Goal: Task Accomplishment & Management: Use online tool/utility

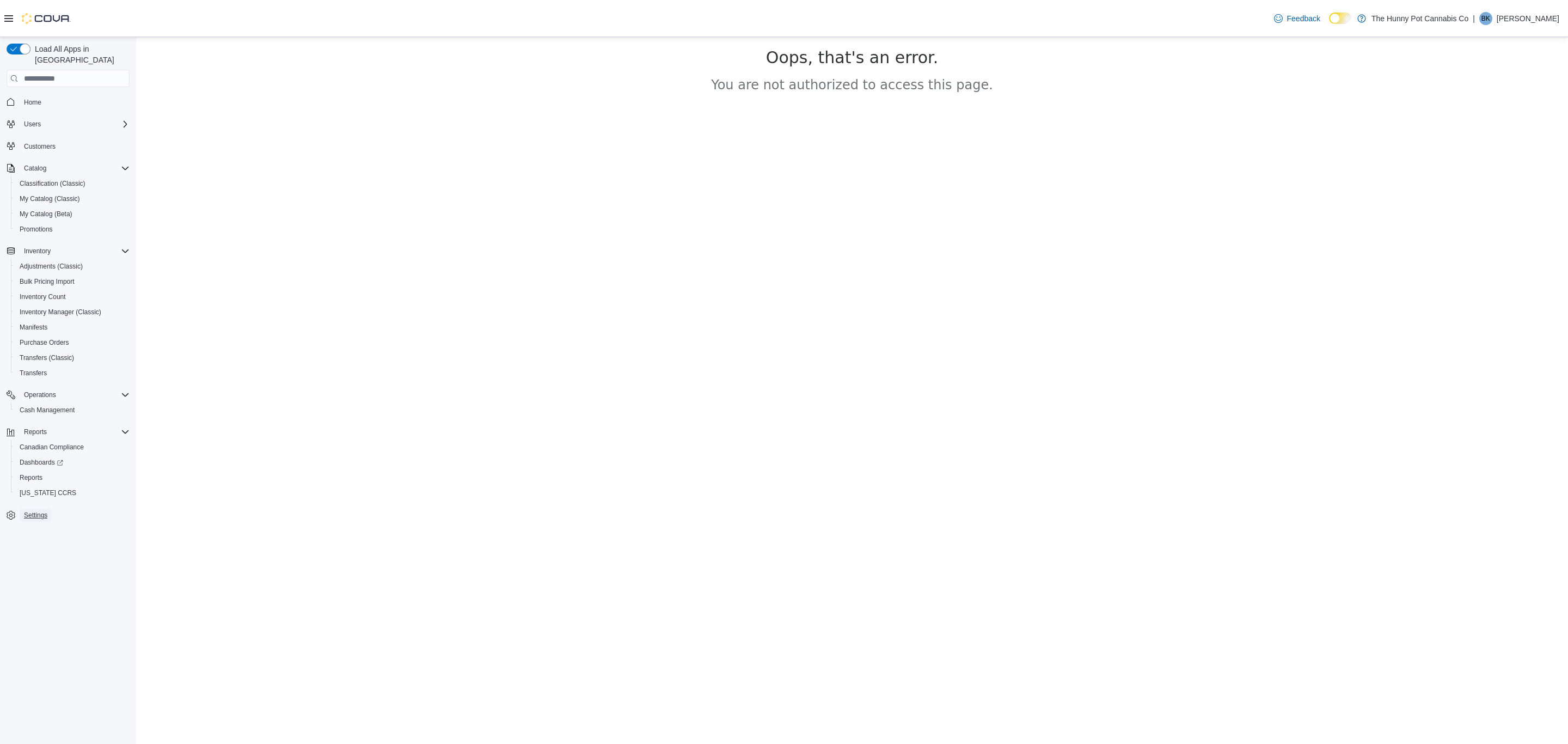
click at [31, 511] on span "Settings" at bounding box center [35, 515] width 23 height 9
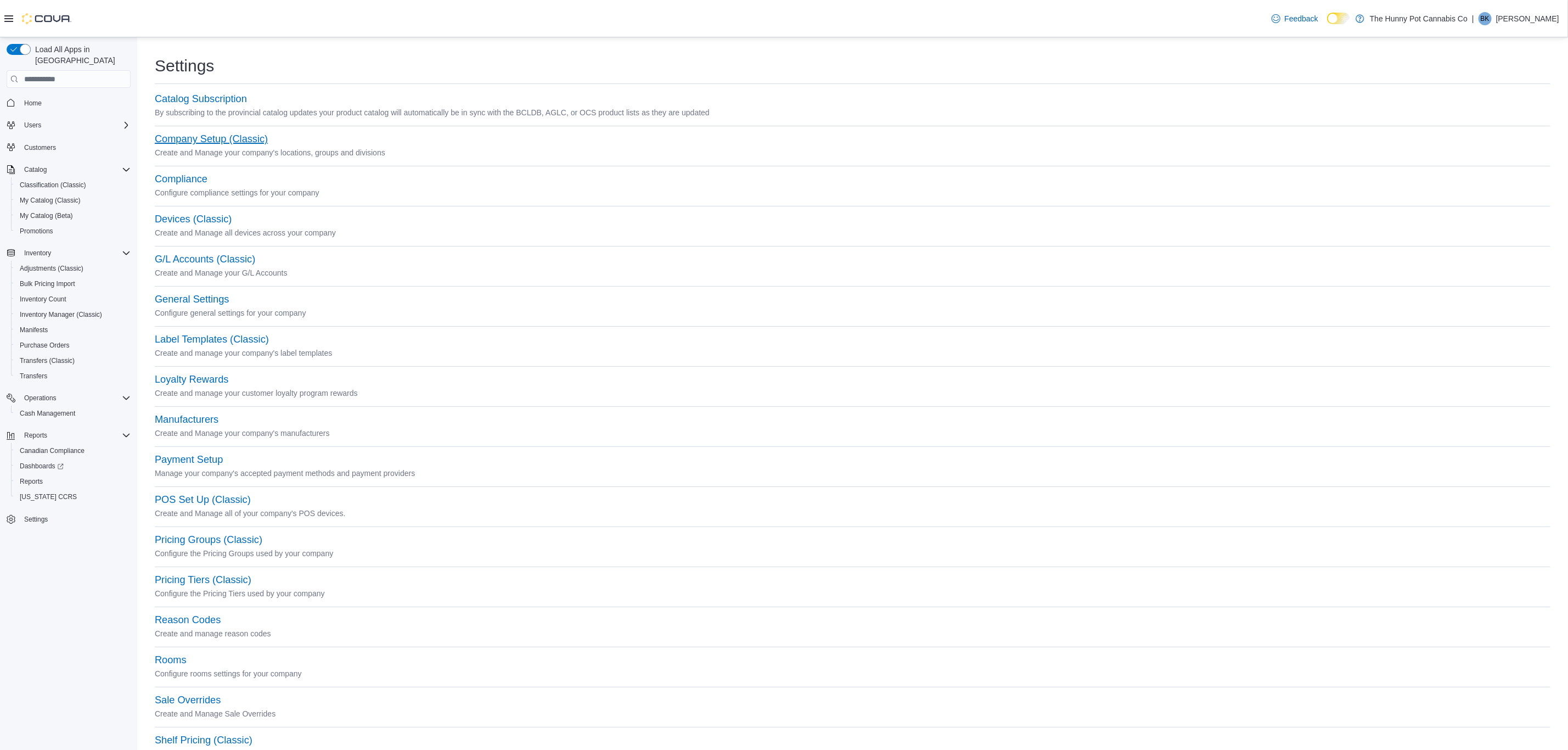
click at [218, 143] on button "Company Setup (Classic)" at bounding box center [211, 139] width 113 height 11
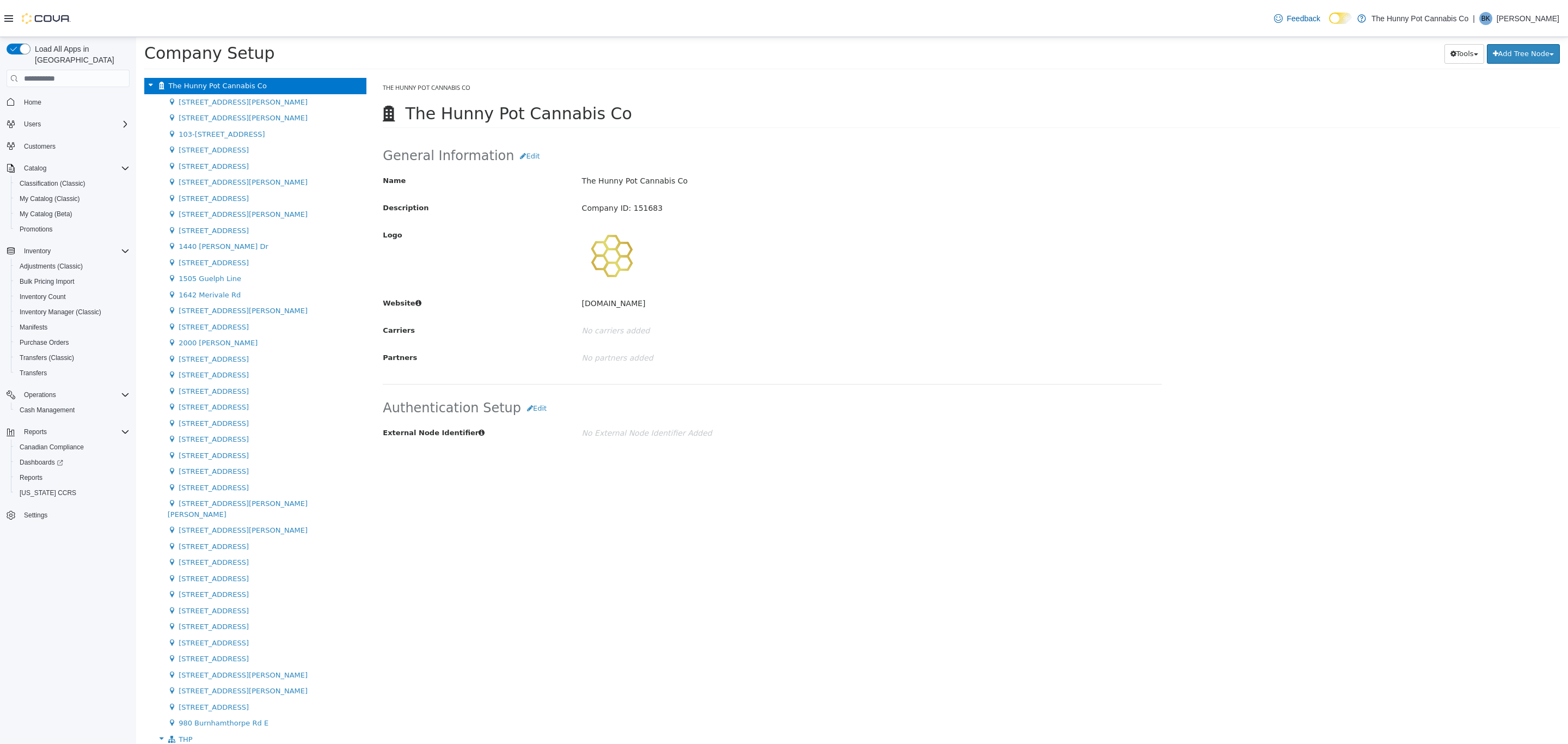
click at [789, 480] on div "The Hunny Pot Cannabis Co The Hunny Pot Cannabis Co Delete General Information …" at bounding box center [971, 411] width 1193 height 666
click at [942, 305] on p "[DOMAIN_NAME]" at bounding box center [839, 303] width 514 height 19
click at [877, 252] on div at bounding box center [839, 256] width 514 height 60
click at [35, 225] on span "Promotions" at bounding box center [36, 229] width 33 height 9
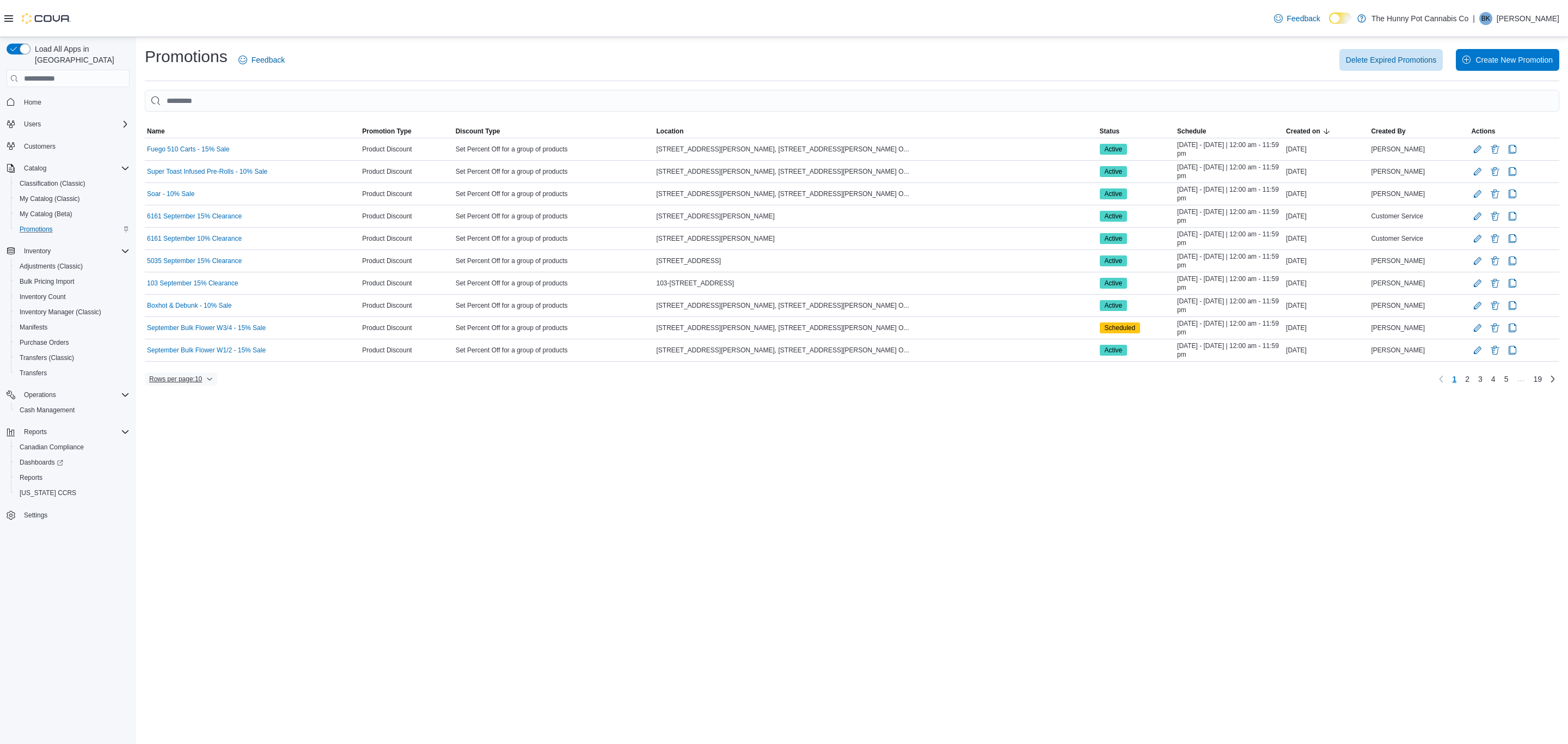
click at [183, 382] on span "Rows per page : 10" at bounding box center [175, 379] width 53 height 9
click at [193, 366] on button "50 rows" at bounding box center [189, 361] width 61 height 22
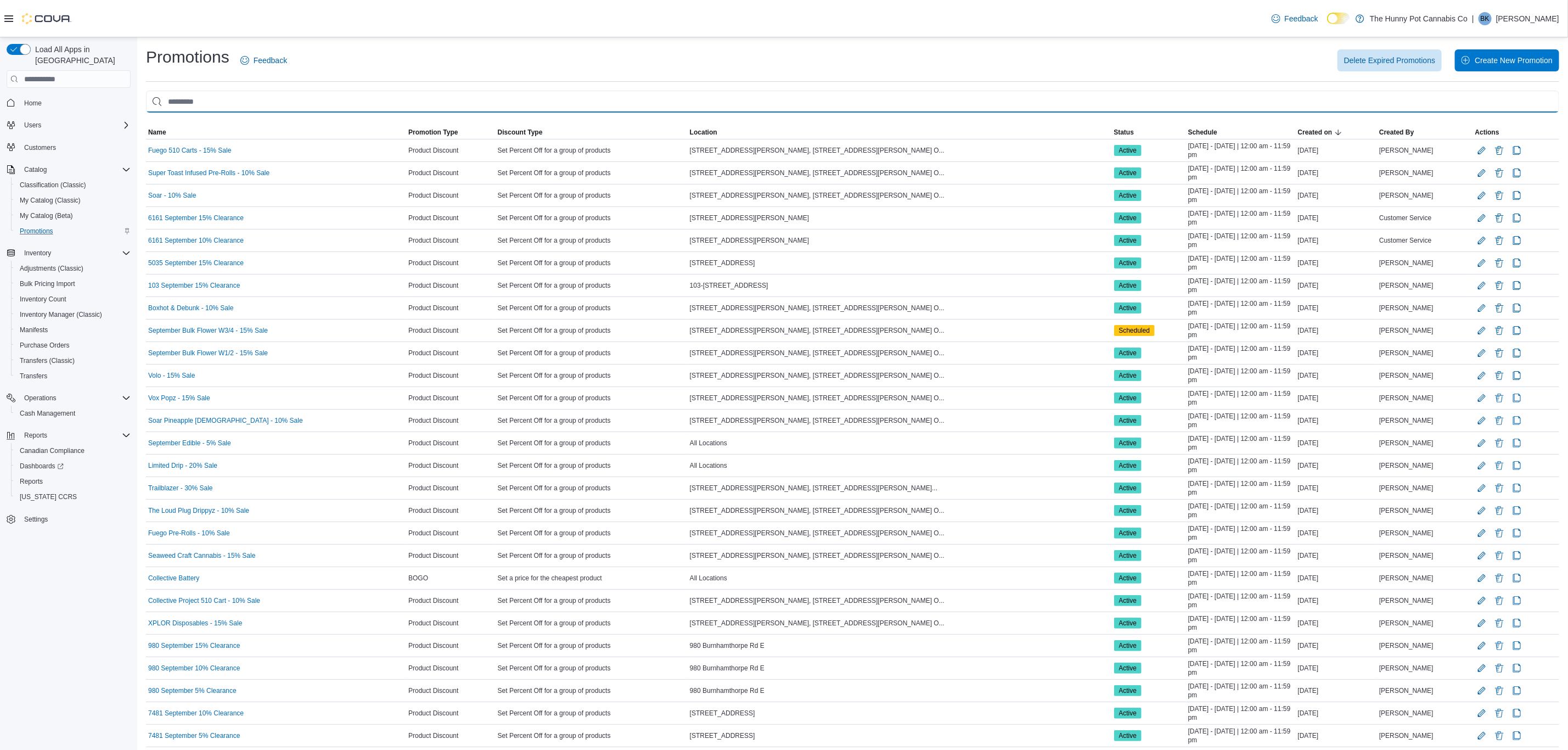
click at [683, 99] on input "This is a search bar. As you type, the results lower in the page will automatic…" at bounding box center [853, 101] width 1413 height 22
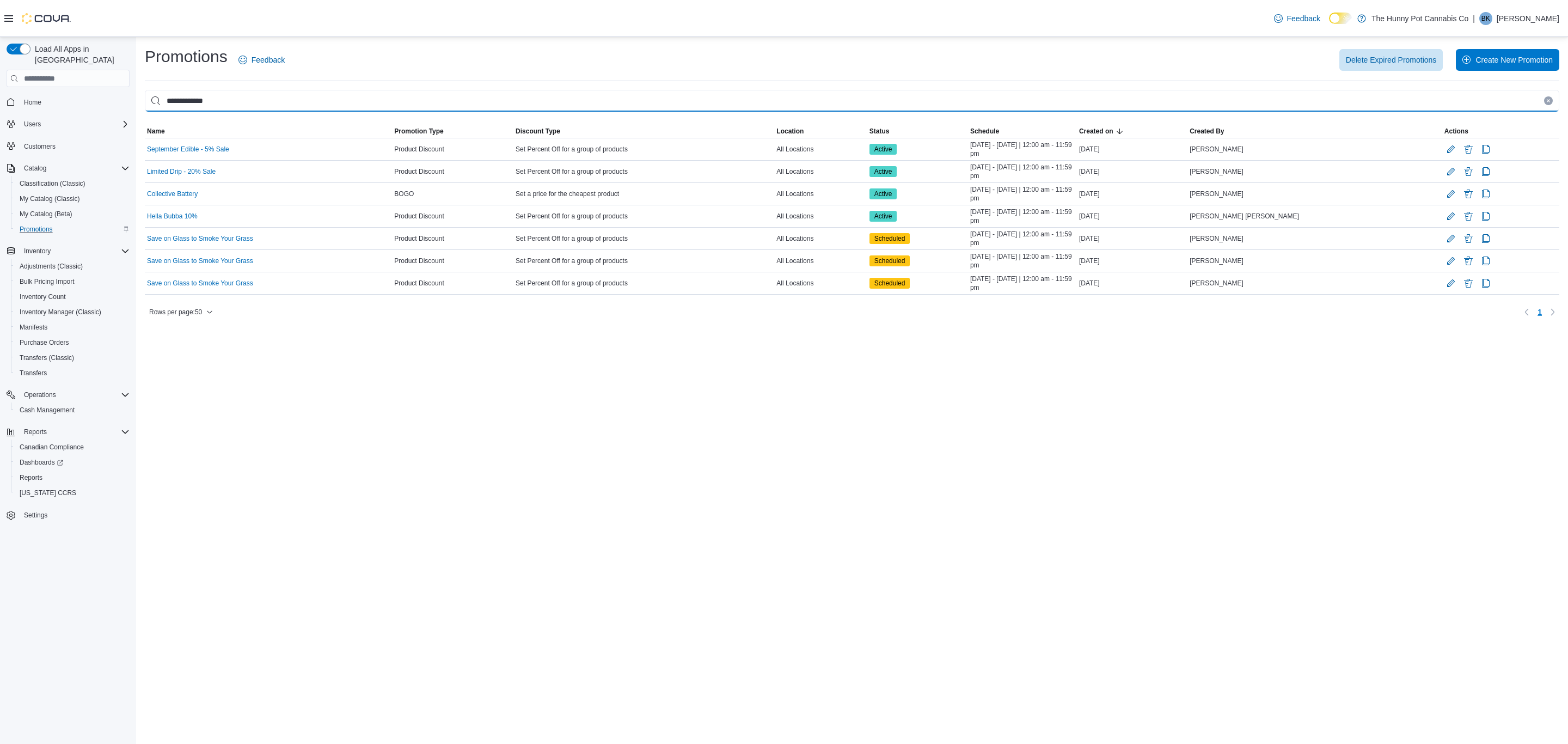
type input "**********"
click at [890, 388] on div "**********" at bounding box center [852, 390] width 1432 height 707
click at [1445, 152] on button "Edit Promotion" at bounding box center [1451, 148] width 13 height 13
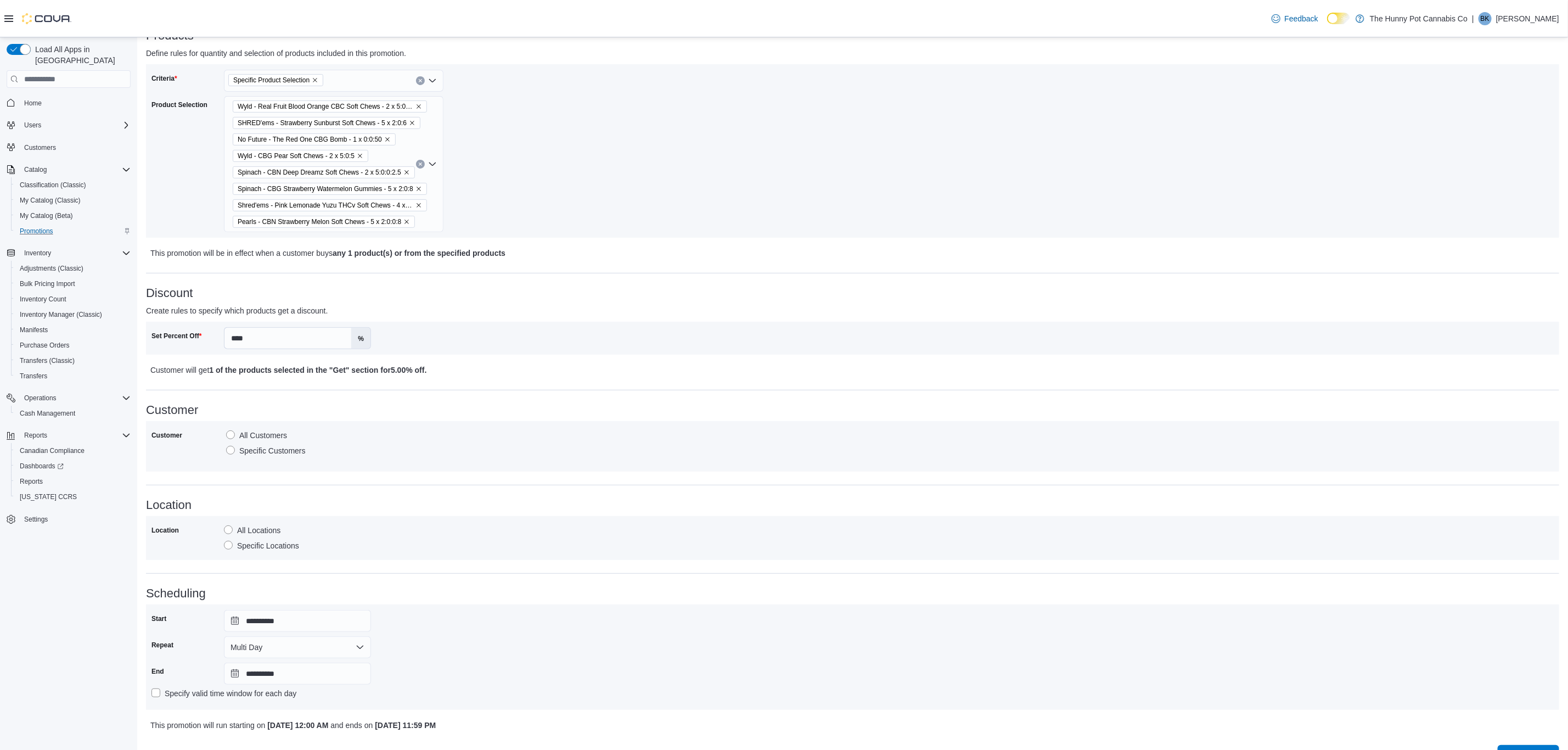
scroll to position [208, 0]
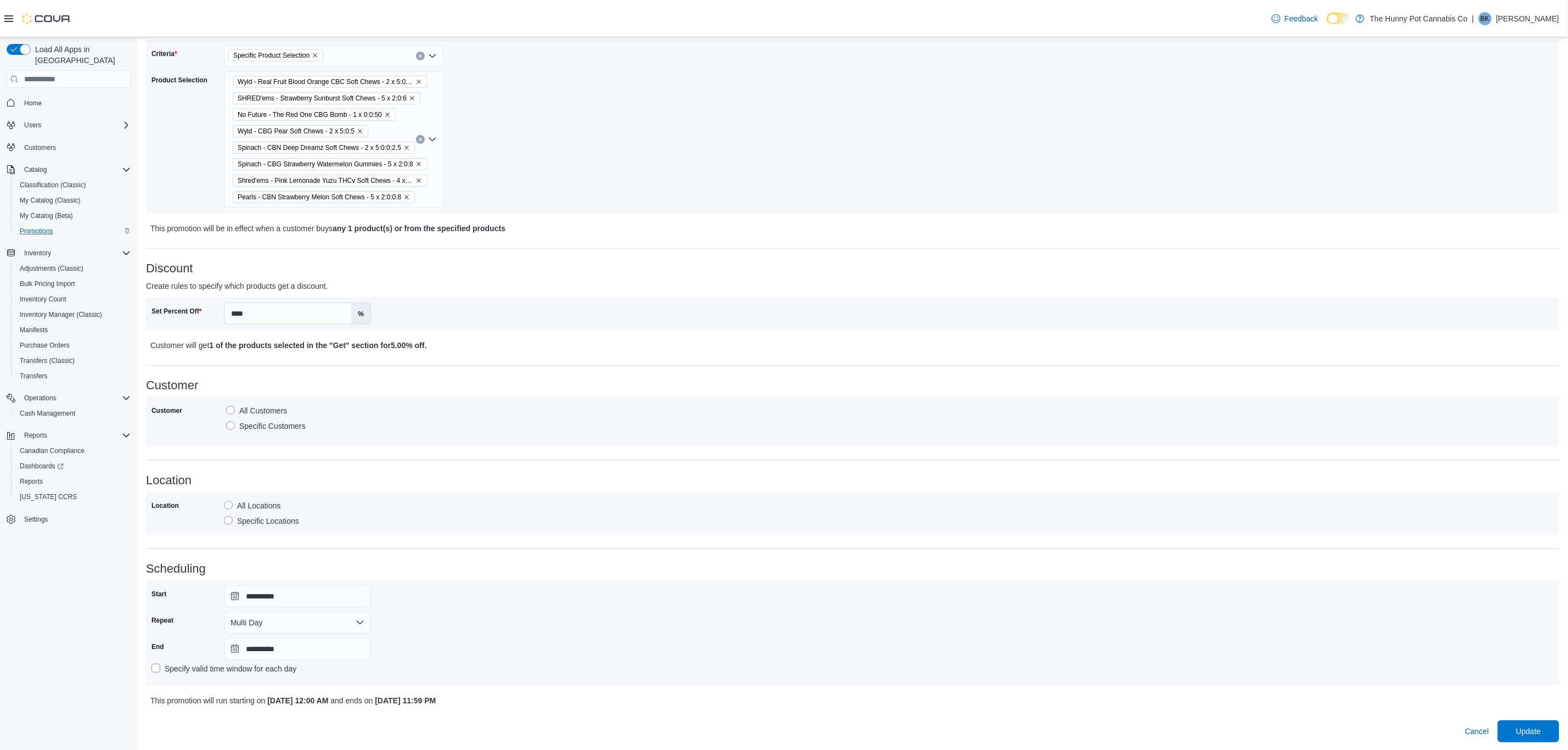
click at [380, 491] on div "Location All Locations Specific Locations" at bounding box center [853, 513] width 1413 height 44
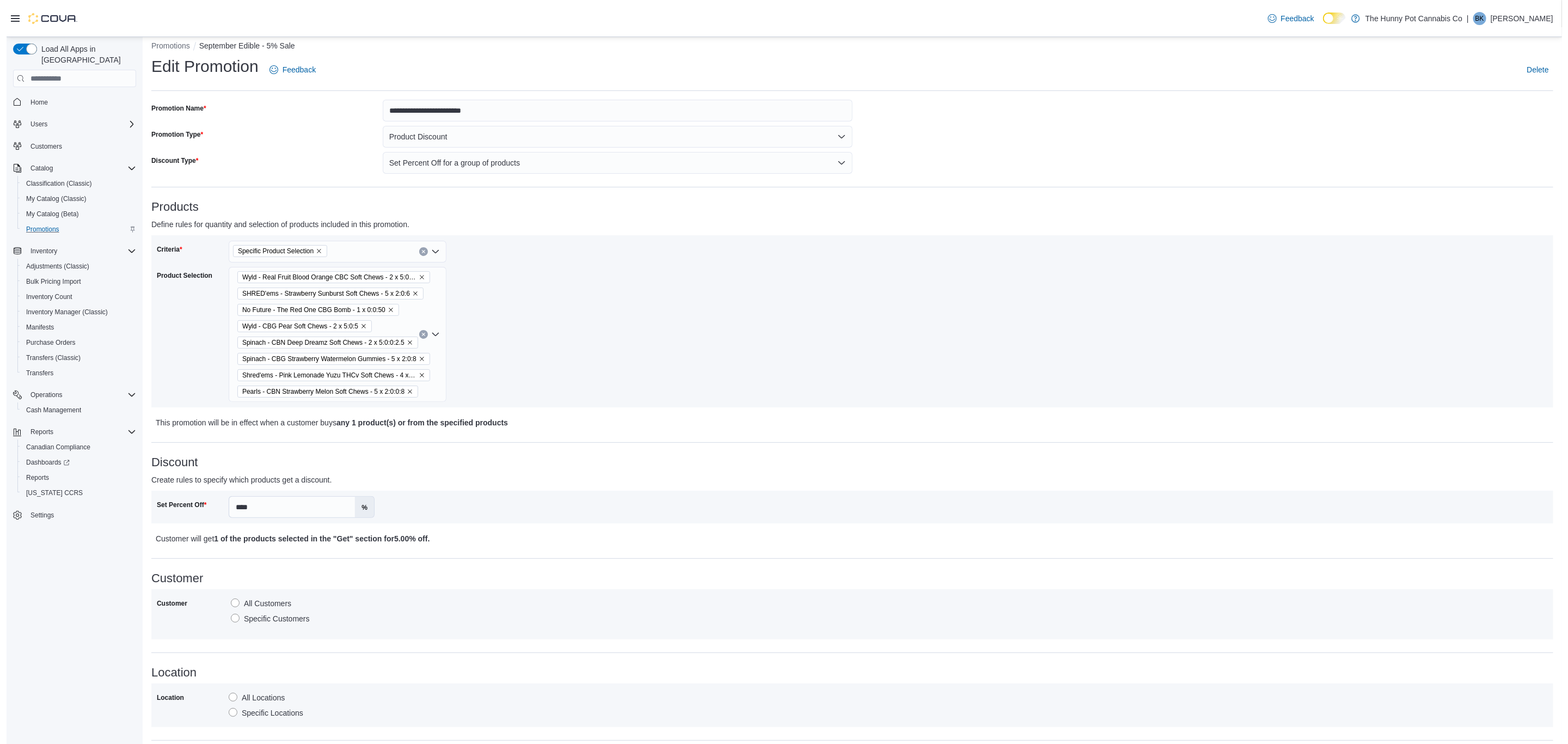
scroll to position [0, 0]
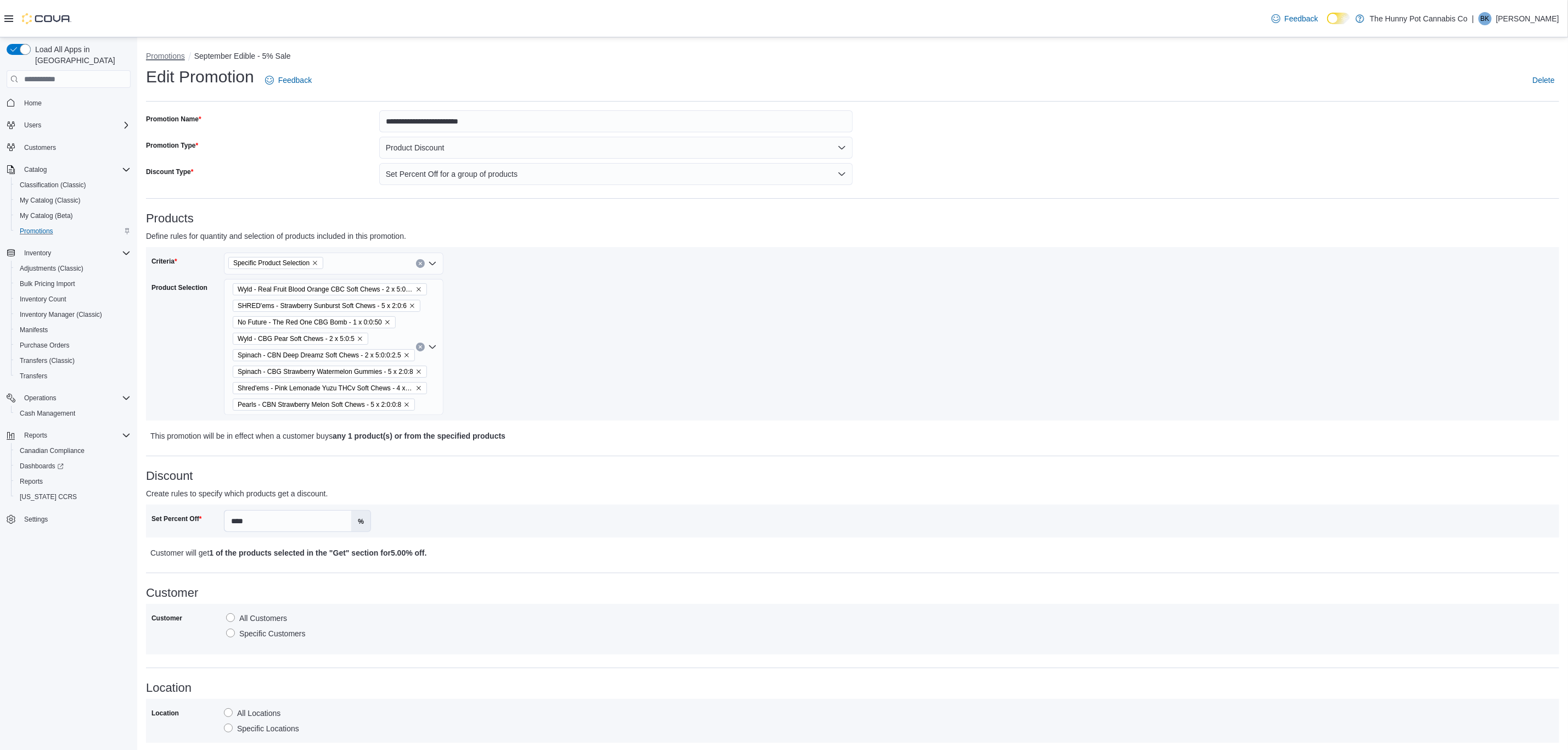
click at [161, 58] on button "Promotions" at bounding box center [165, 56] width 39 height 9
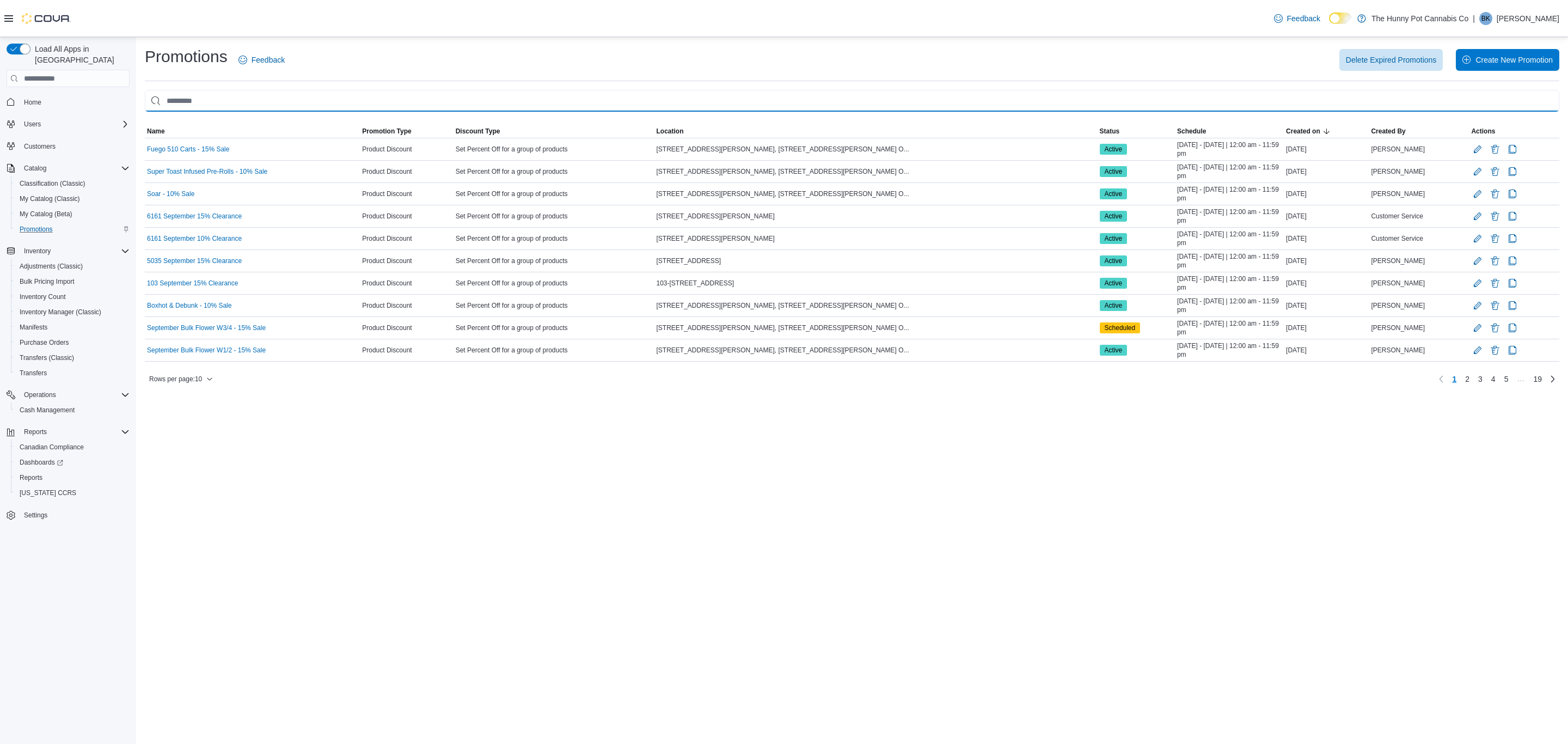
click at [206, 102] on input "This is a search bar. As you type, the results lower in the page will automatic…" at bounding box center [852, 100] width 1415 height 22
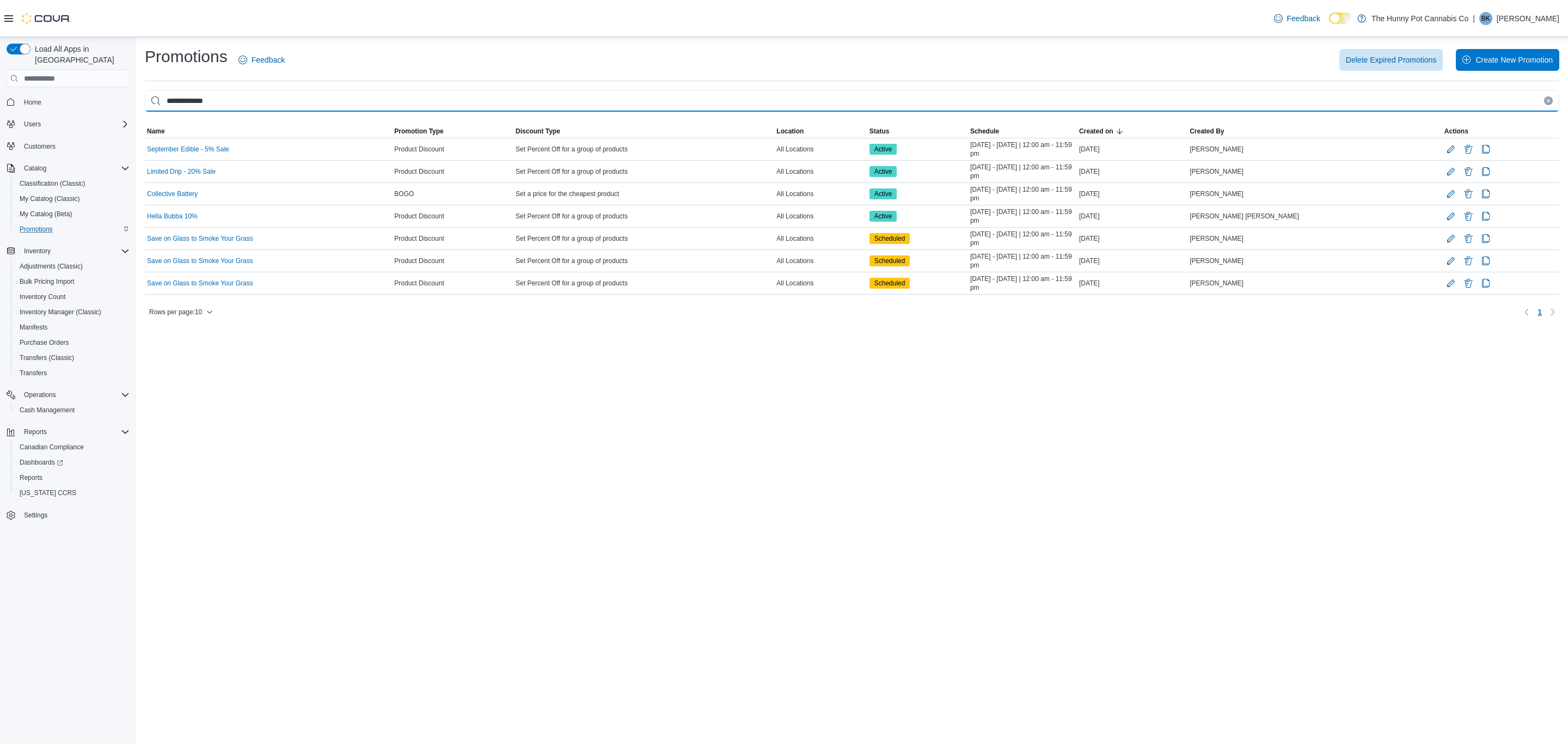
type input "**********"
click at [939, 471] on div "**********" at bounding box center [852, 390] width 1432 height 707
click at [992, 463] on div "**********" at bounding box center [852, 390] width 1432 height 707
click at [759, 405] on div "**********" at bounding box center [852, 390] width 1432 height 707
click at [44, 511] on span "Settings" at bounding box center [35, 515] width 23 height 9
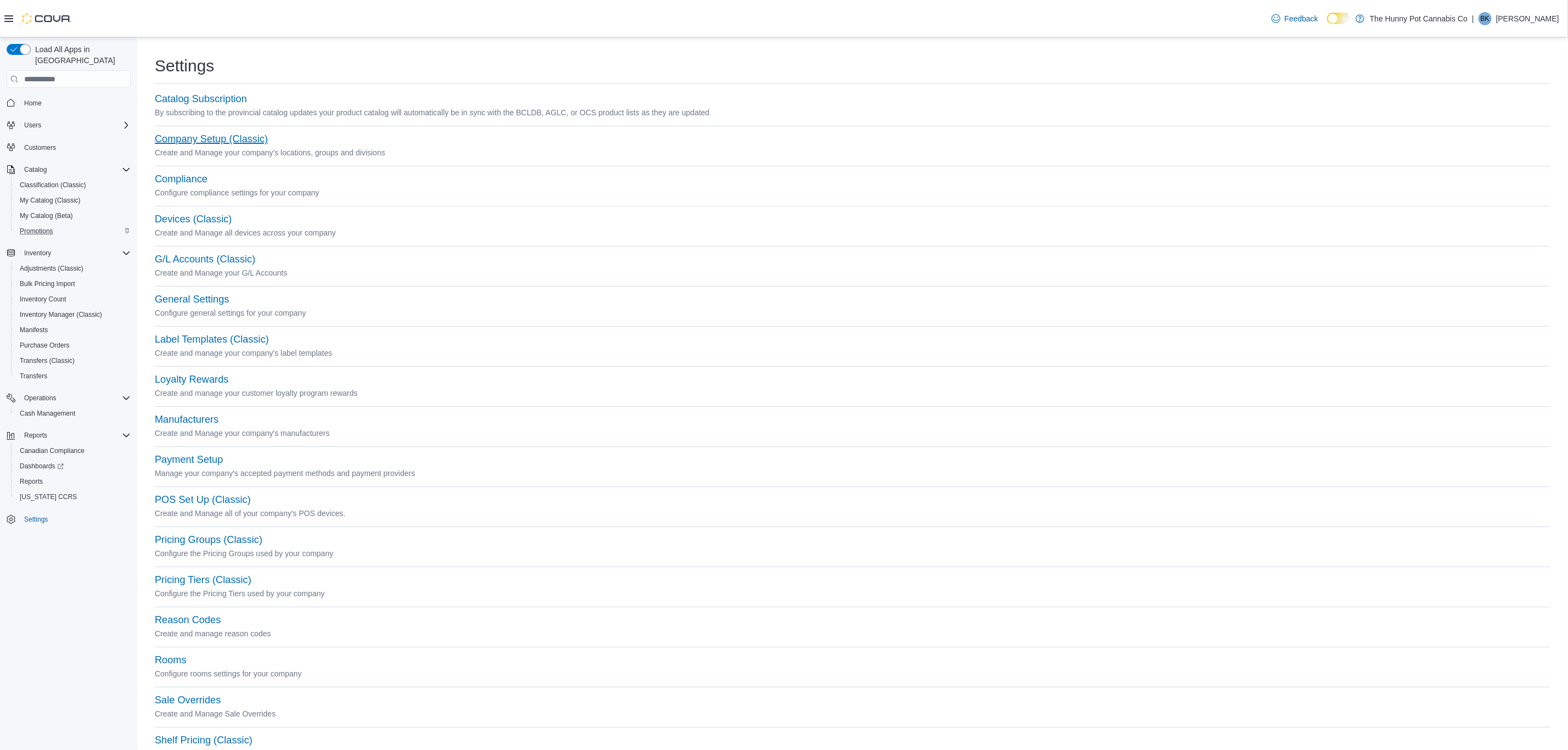
click at [211, 140] on button "Company Setup (Classic)" at bounding box center [211, 139] width 113 height 11
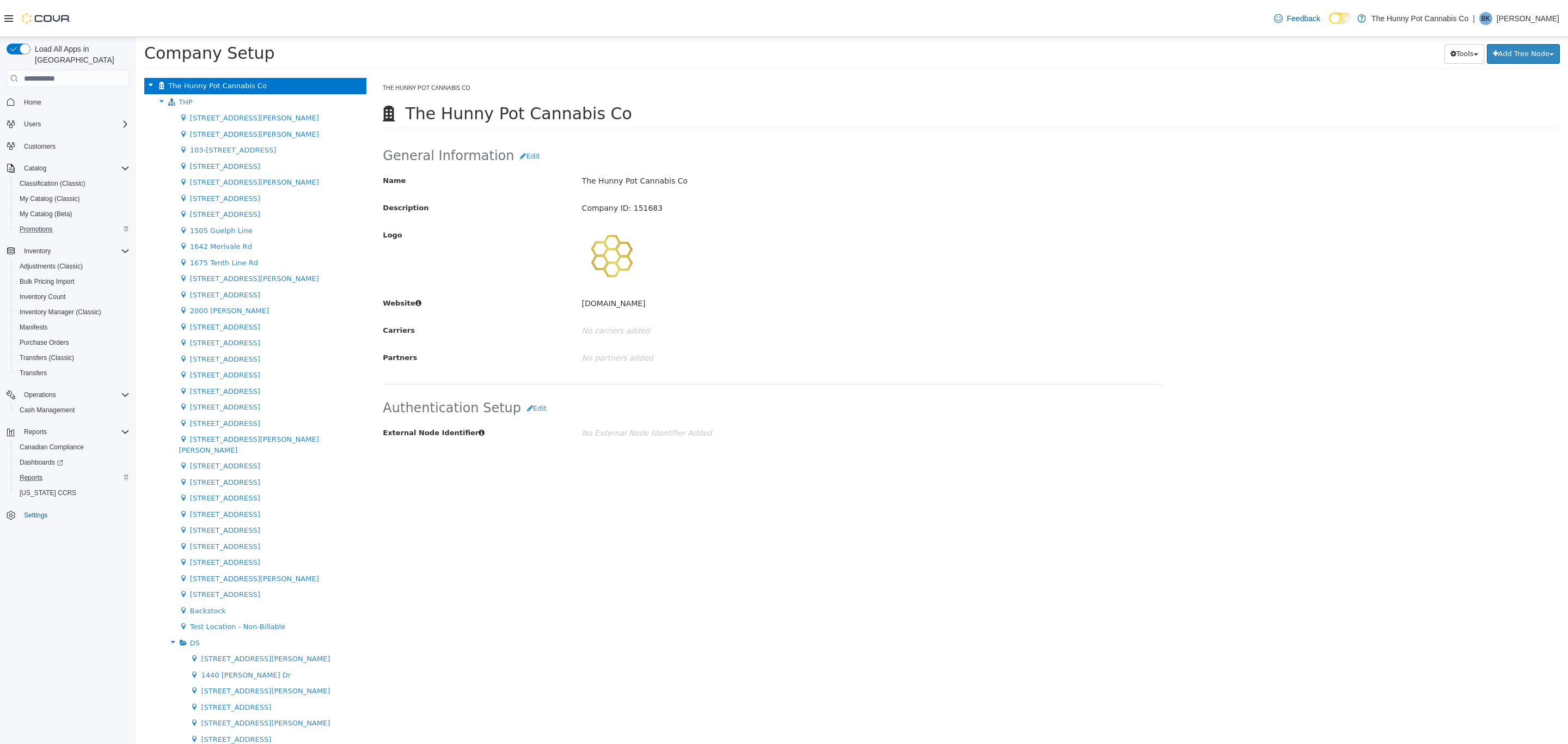
click at [57, 471] on div "Reports" at bounding box center [72, 477] width 114 height 13
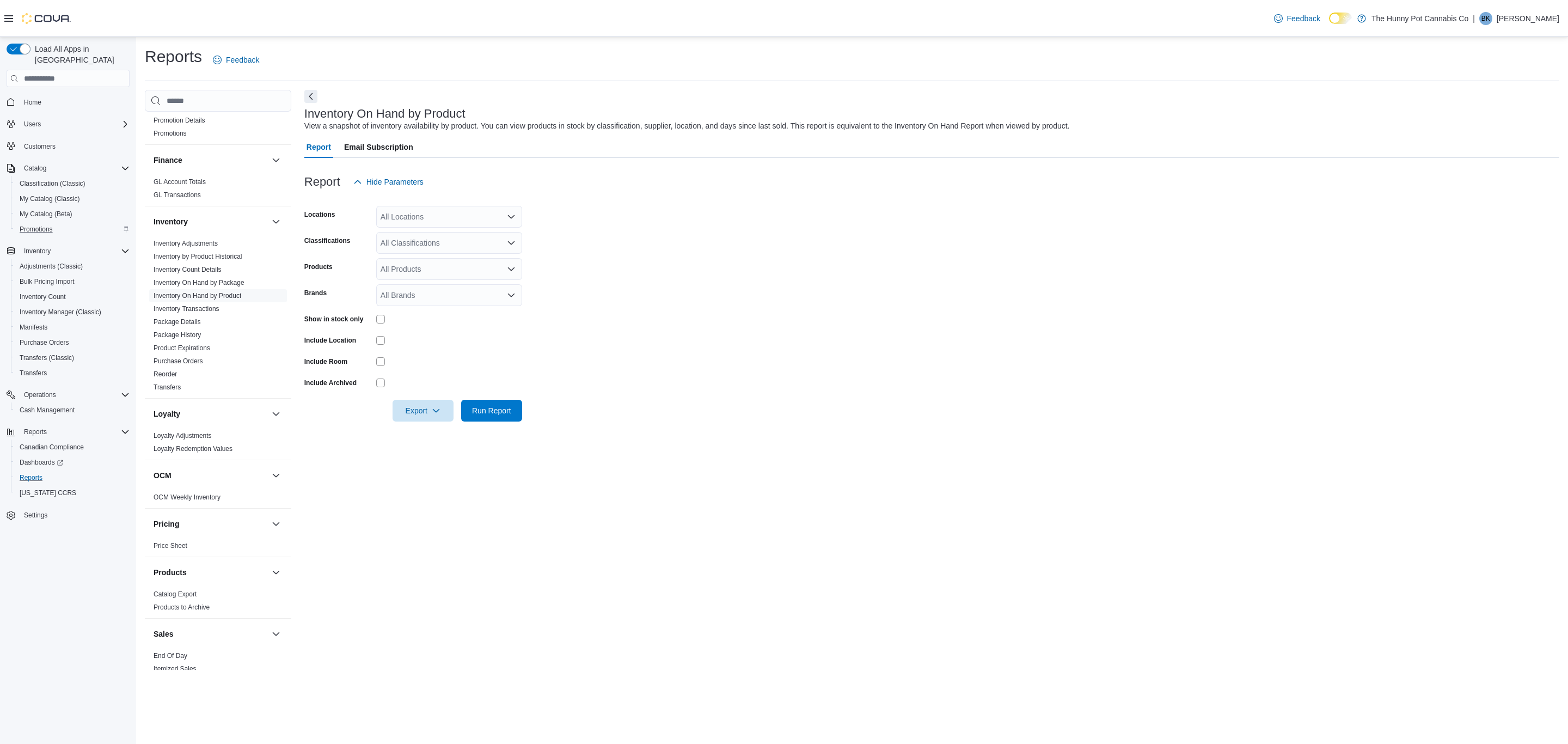
scroll to position [245, 0]
click at [180, 503] on link "Price Sheet" at bounding box center [170, 500] width 34 height 8
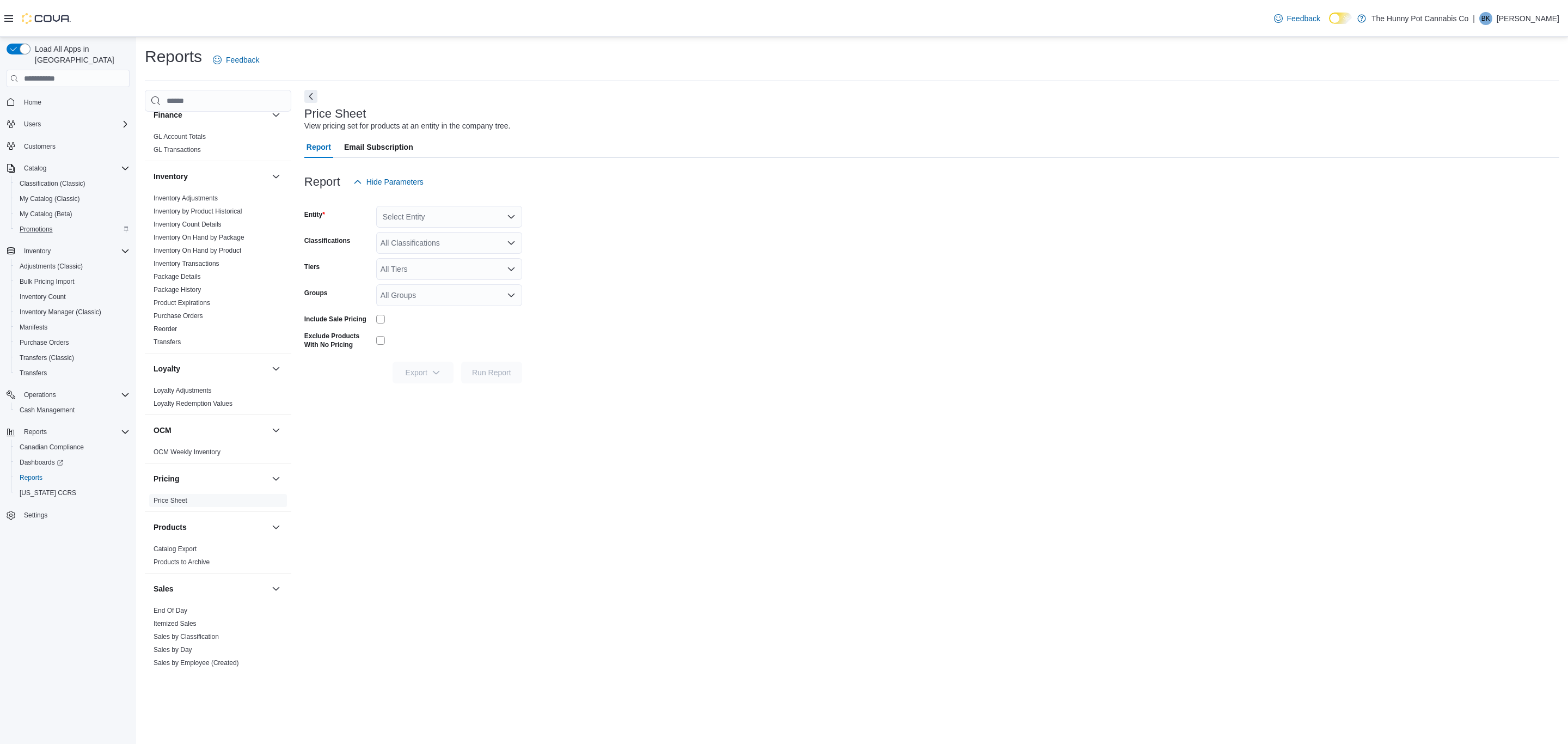
click at [453, 220] on div "Select Entity" at bounding box center [449, 217] width 146 height 22
click at [422, 249] on span "THP" at bounding box center [420, 251] width 15 height 11
click at [635, 260] on form "Entity THP Classifications All Classifications Tiers All Tiers Groups All Group…" at bounding box center [932, 287] width 1255 height 190
click at [492, 369] on span "Run Report" at bounding box center [492, 372] width 39 height 11
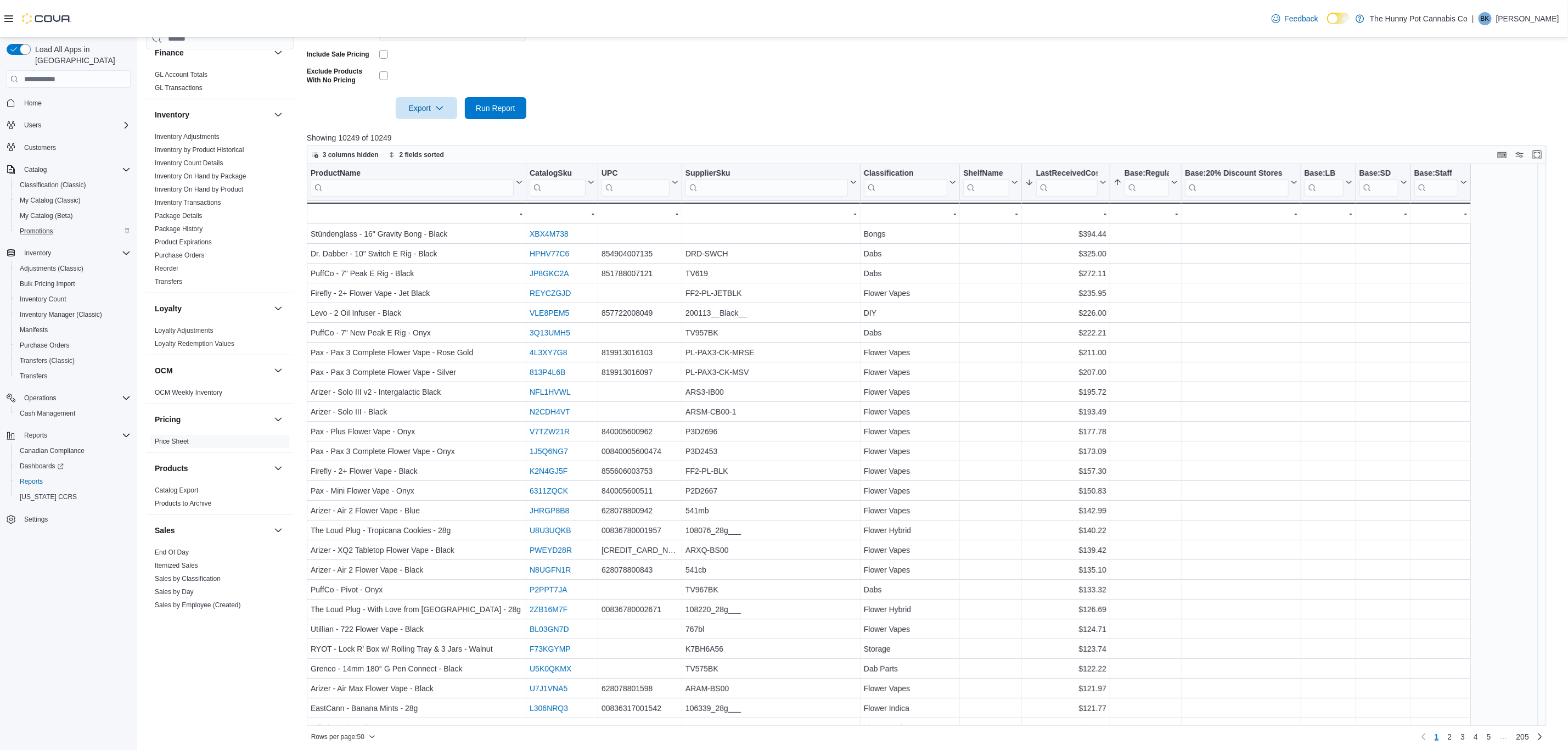
scroll to position [271, 0]
click at [1174, 180] on icon at bounding box center [1174, 180] width 5 height 3
click at [1184, 87] on div at bounding box center [933, 89] width 1252 height 9
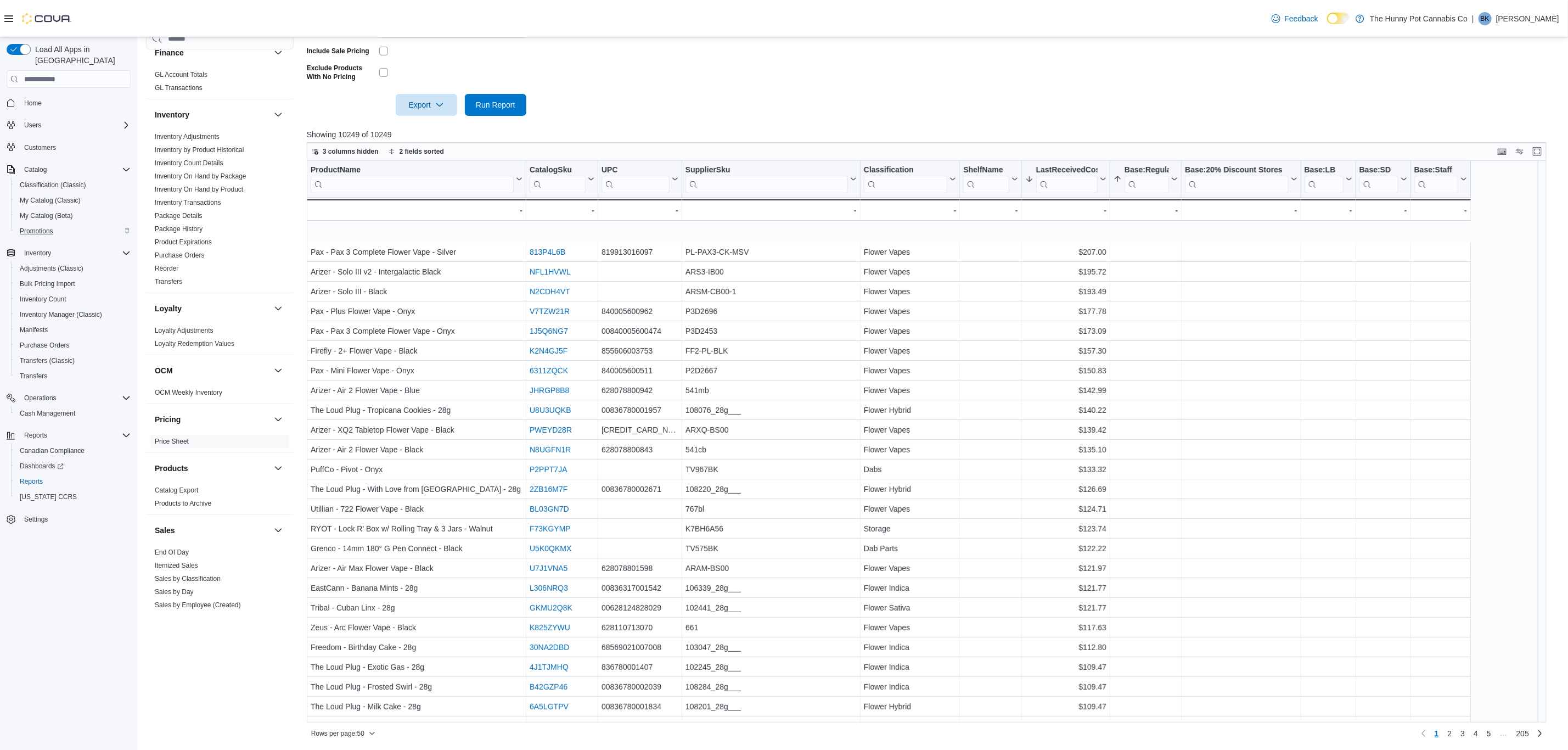
scroll to position [165, 0]
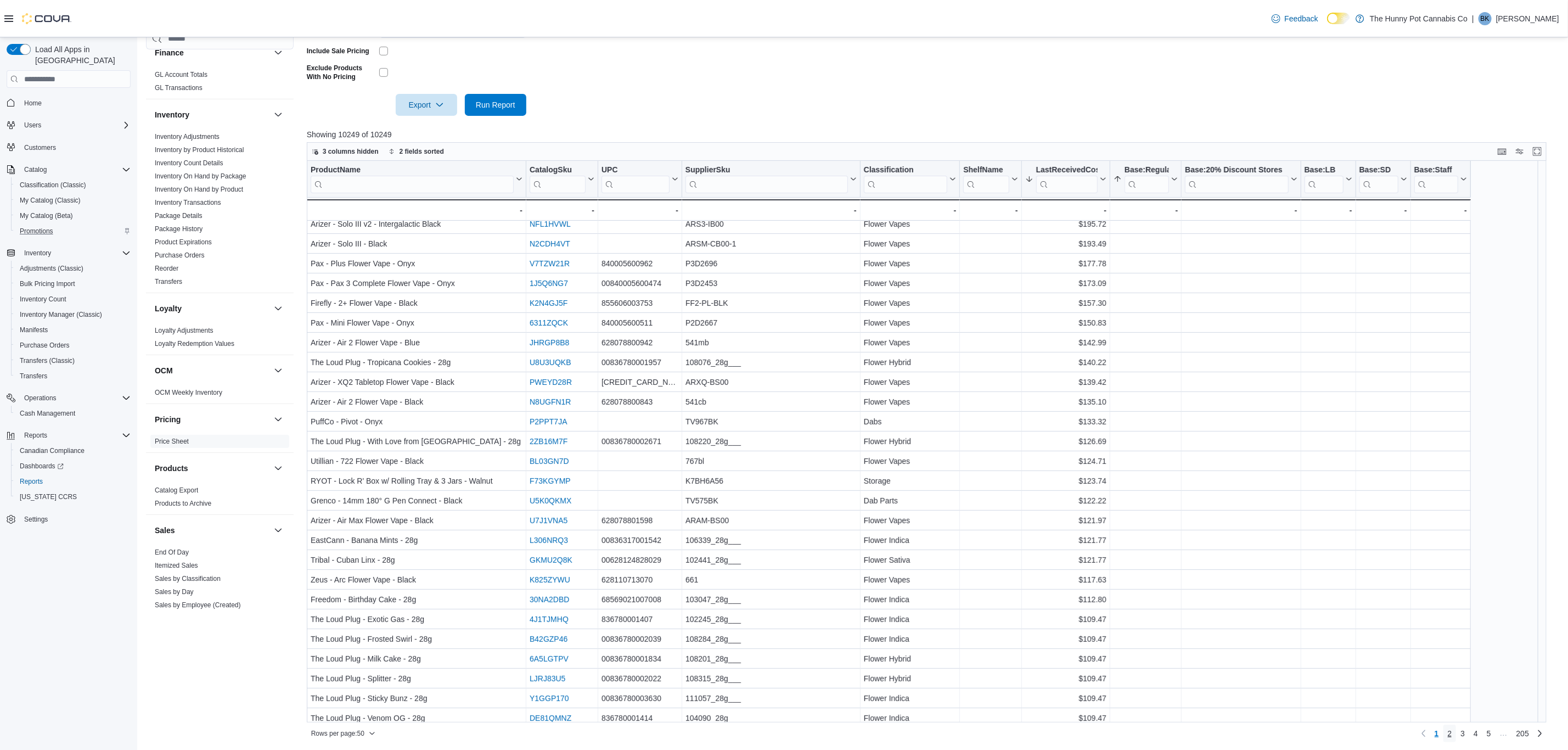
click at [1452, 733] on span "2" at bounding box center [1450, 733] width 5 height 11
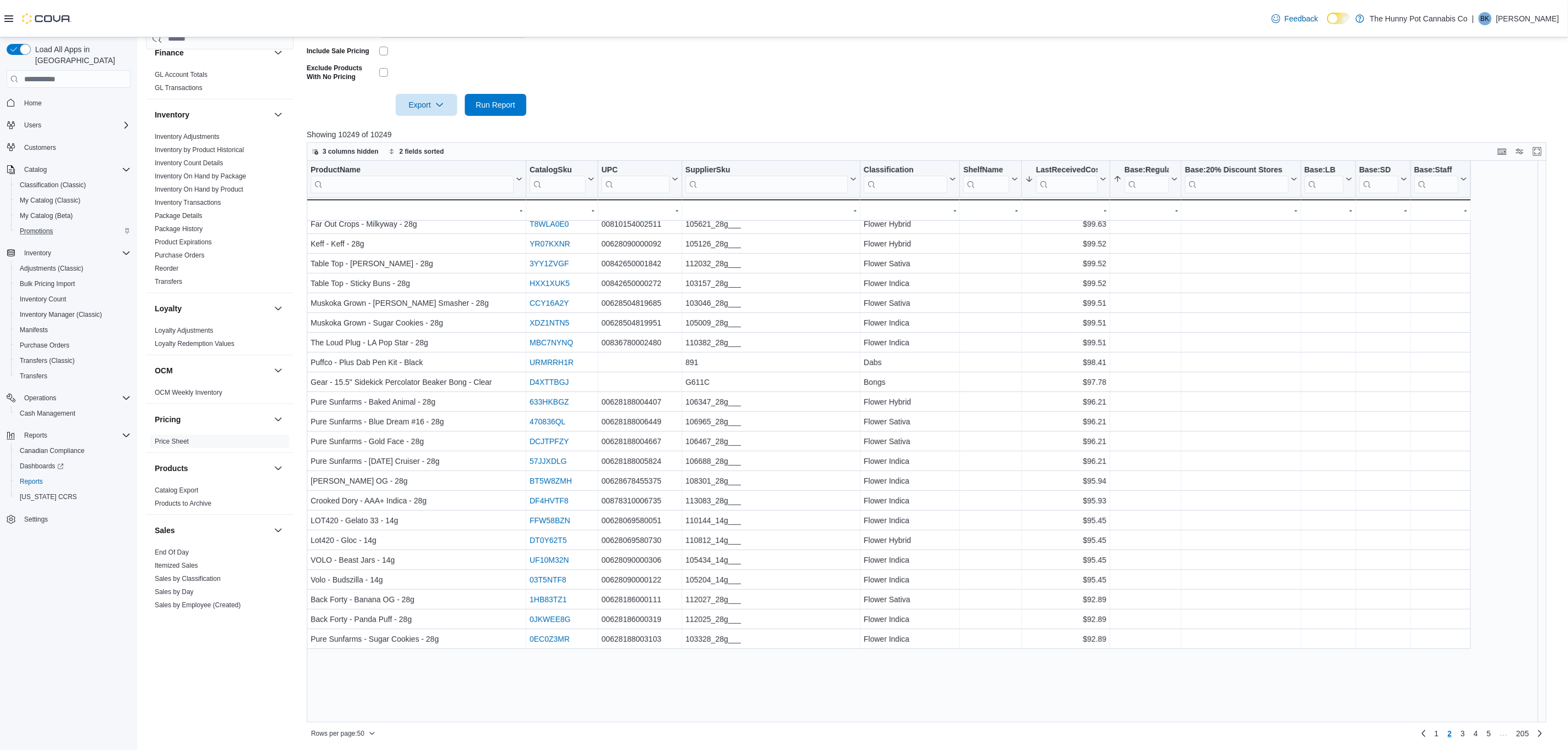
scroll to position [0, 0]
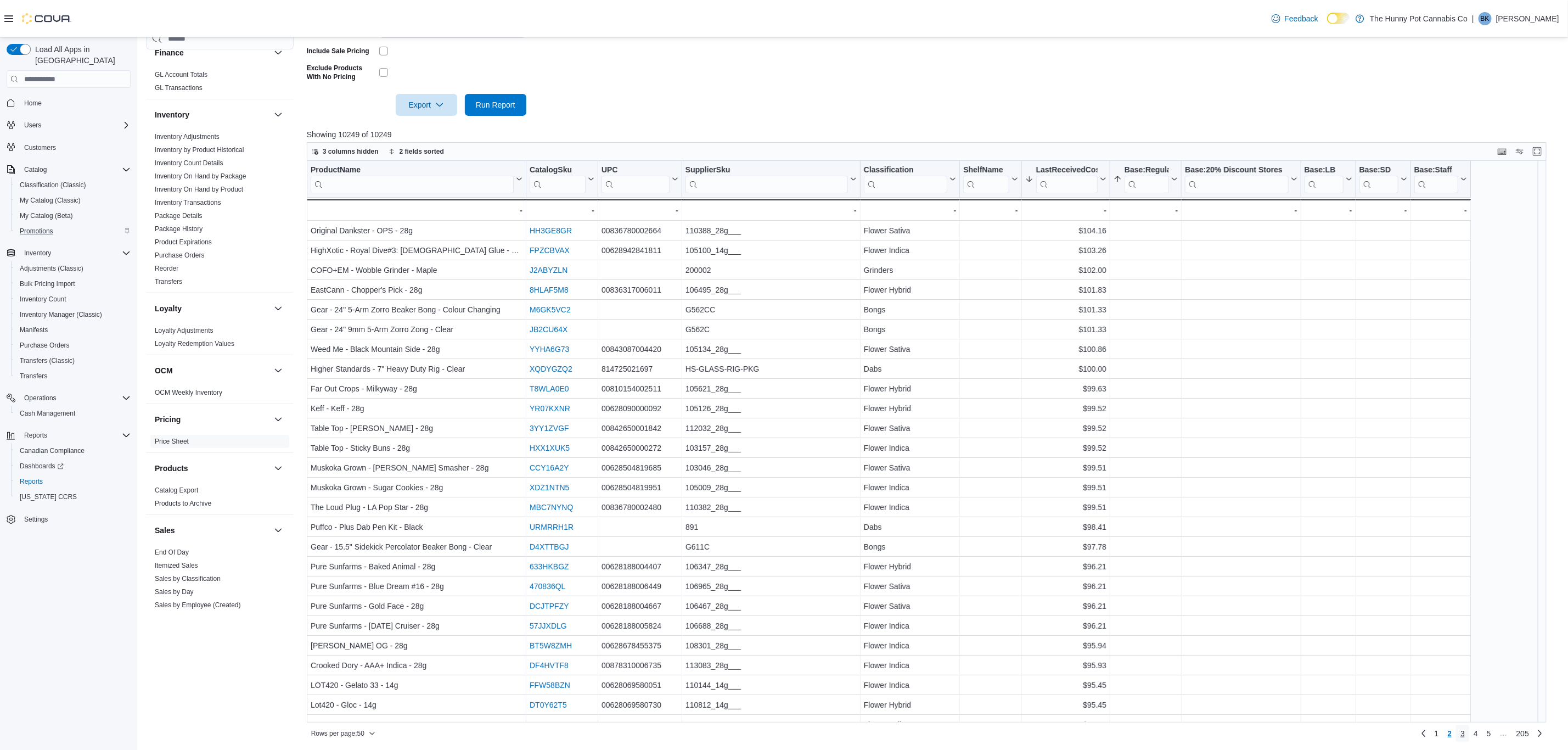
click at [1464, 736] on span "3" at bounding box center [1463, 733] width 5 height 11
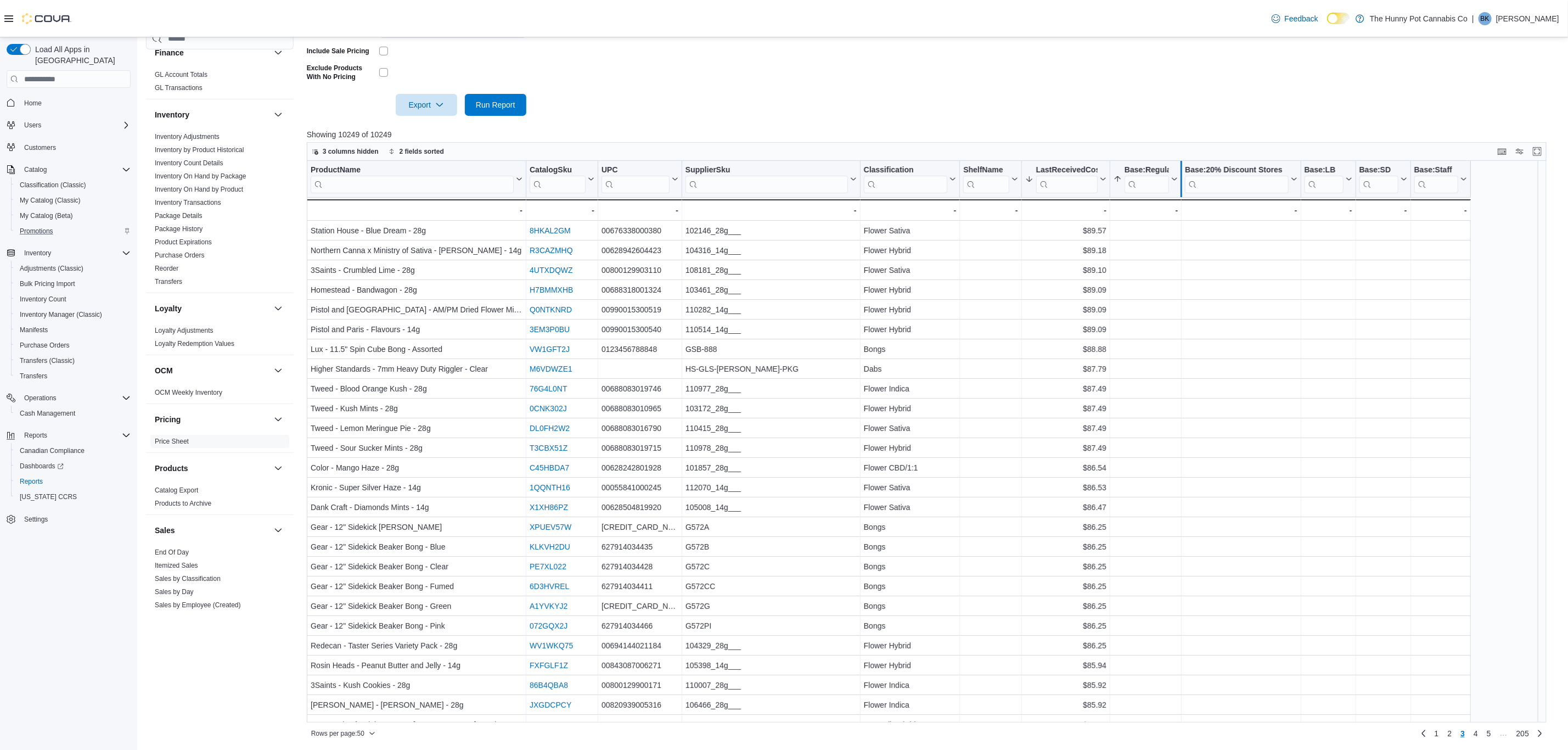
click at [1177, 177] on div at bounding box center [1181, 179] width 9 height 36
click at [1169, 178] on icon at bounding box center [1173, 179] width 9 height 7
click at [1163, 234] on span "Sort High-Low" at bounding box center [1153, 234] width 42 height 9
click at [1443, 733] on link "1" at bounding box center [1436, 733] width 13 height 17
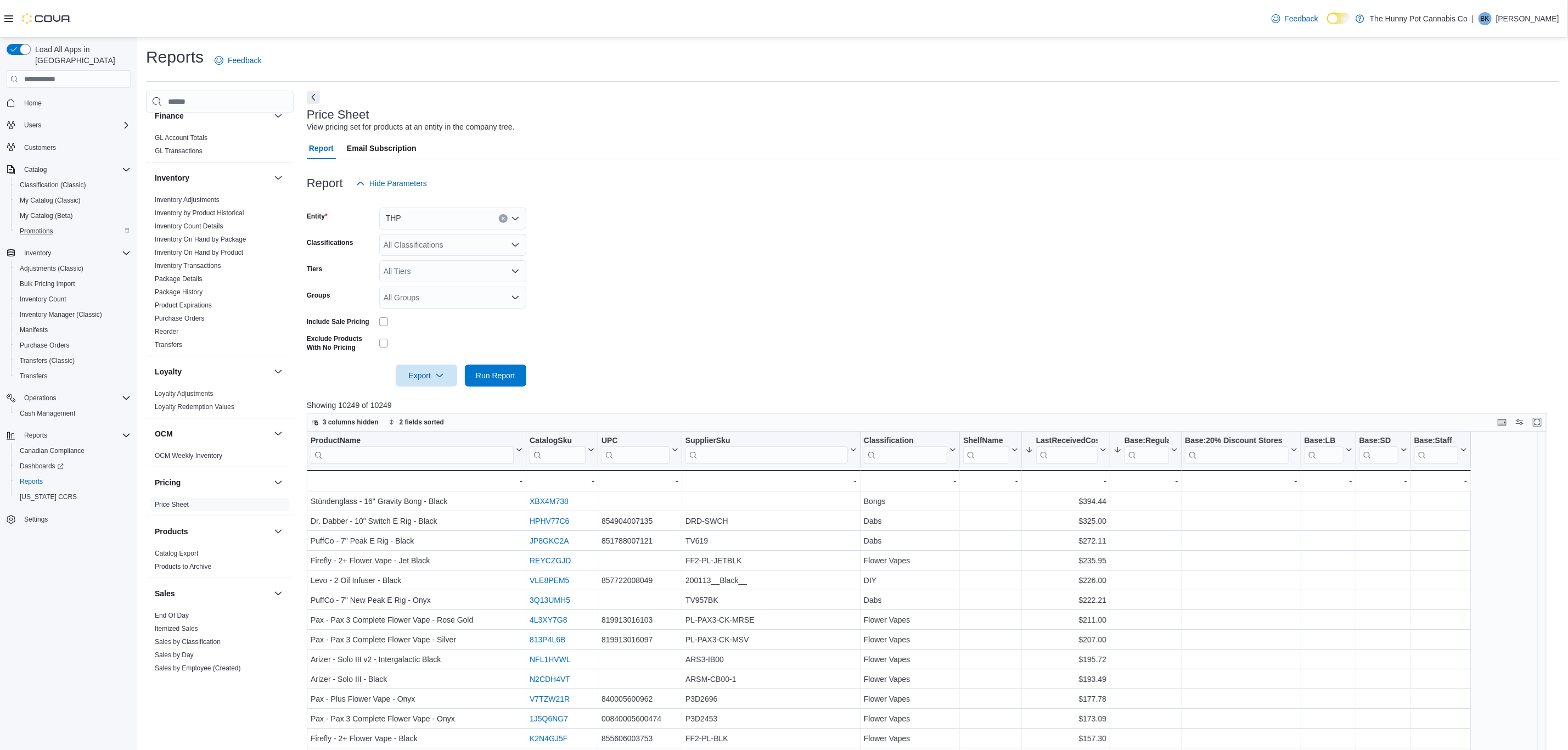
click at [1159, 308] on form "Entity THP Classifications All Classifications Tiers All Tiers Groups All Group…" at bounding box center [933, 290] width 1252 height 192
click at [428, 213] on div "THP" at bounding box center [452, 218] width 147 height 22
click at [432, 282] on div "DS" at bounding box center [459, 284] width 120 height 11
click at [631, 284] on form "Entity DS Combo box. Selected. DS. Press Backspace to delete DS. Combo box inpu…" at bounding box center [933, 290] width 1252 height 192
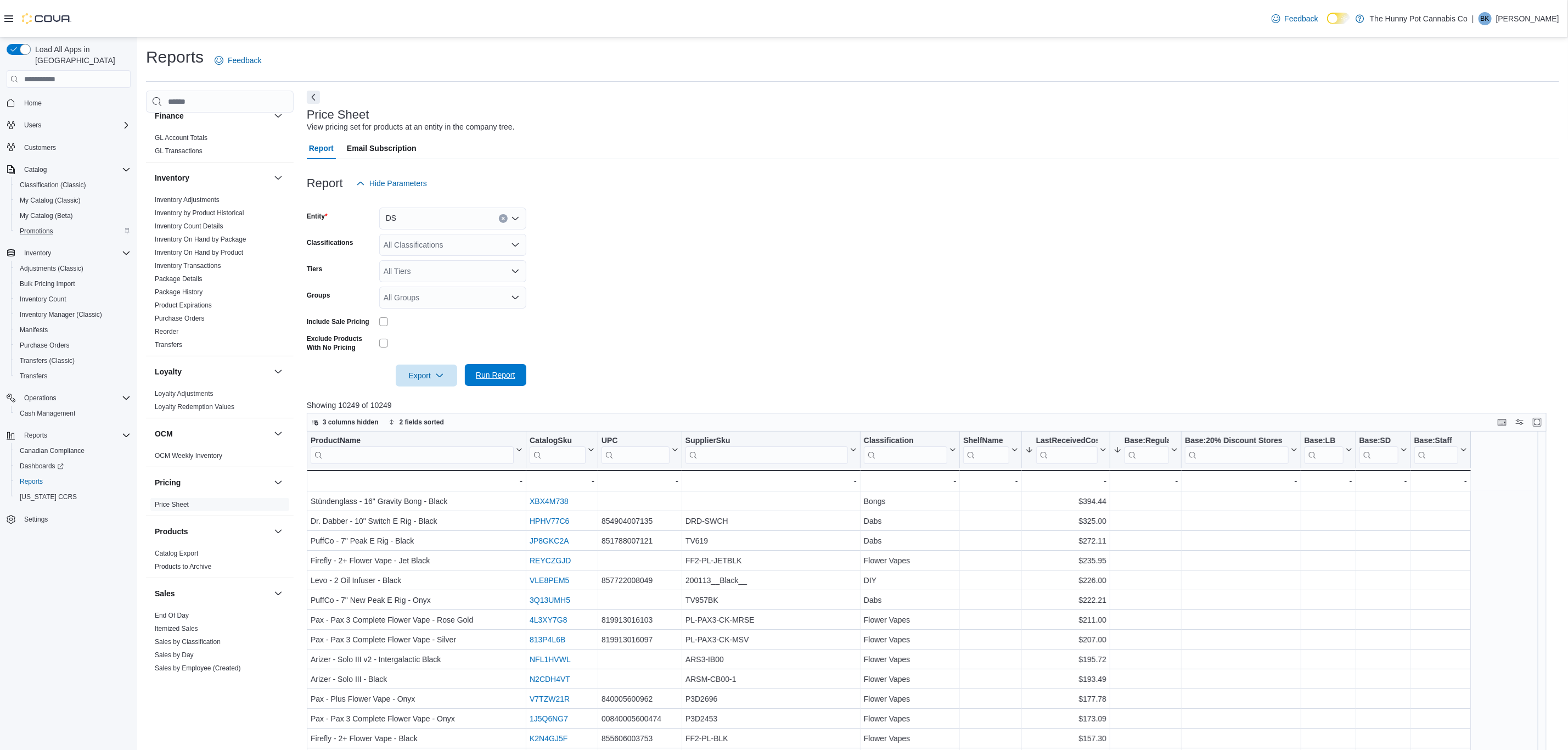
click at [504, 375] on span "Run Report" at bounding box center [496, 375] width 39 height 11
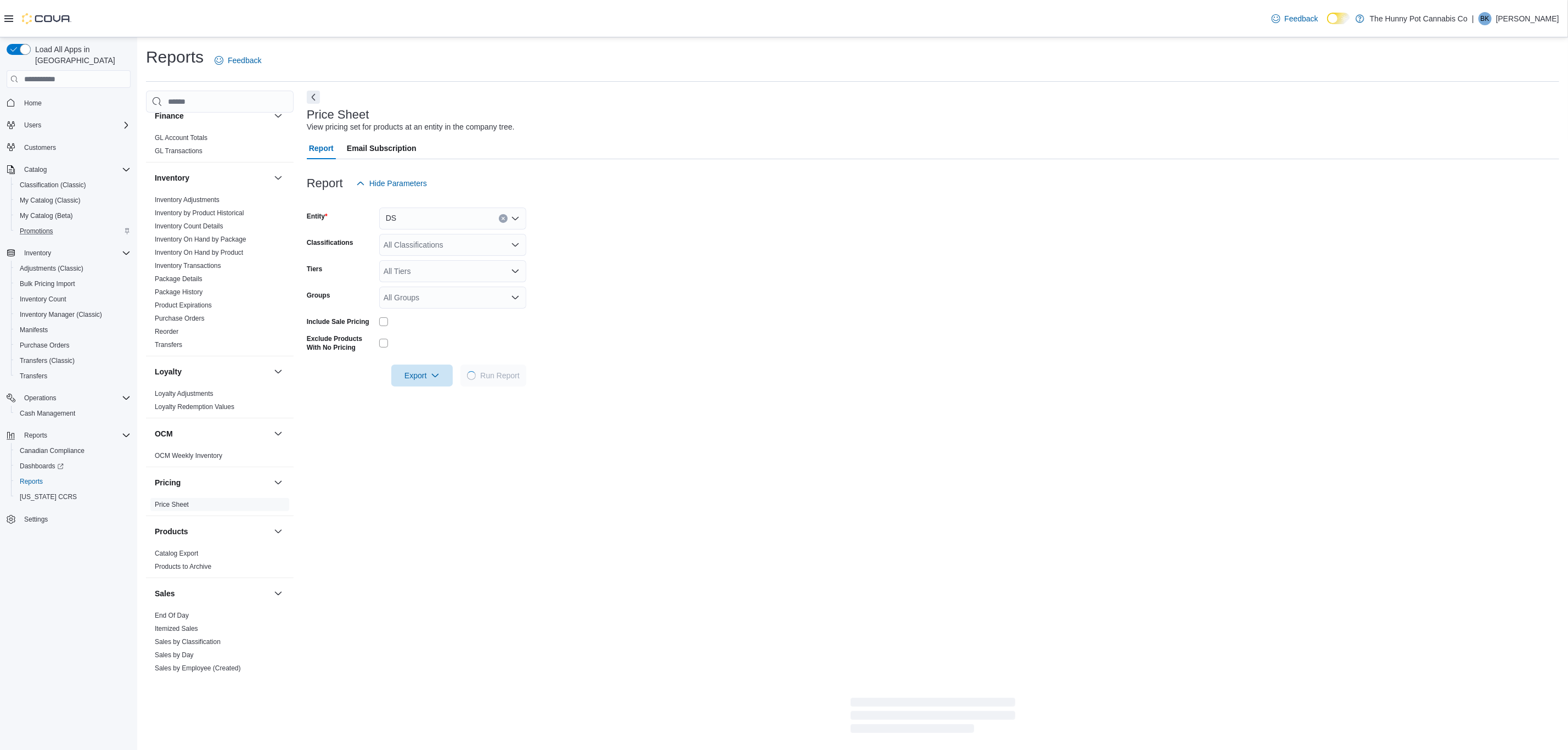
click at [754, 308] on form "Entity DS Classifications All Classifications Tiers All Tiers Groups All Groups…" at bounding box center [933, 290] width 1252 height 192
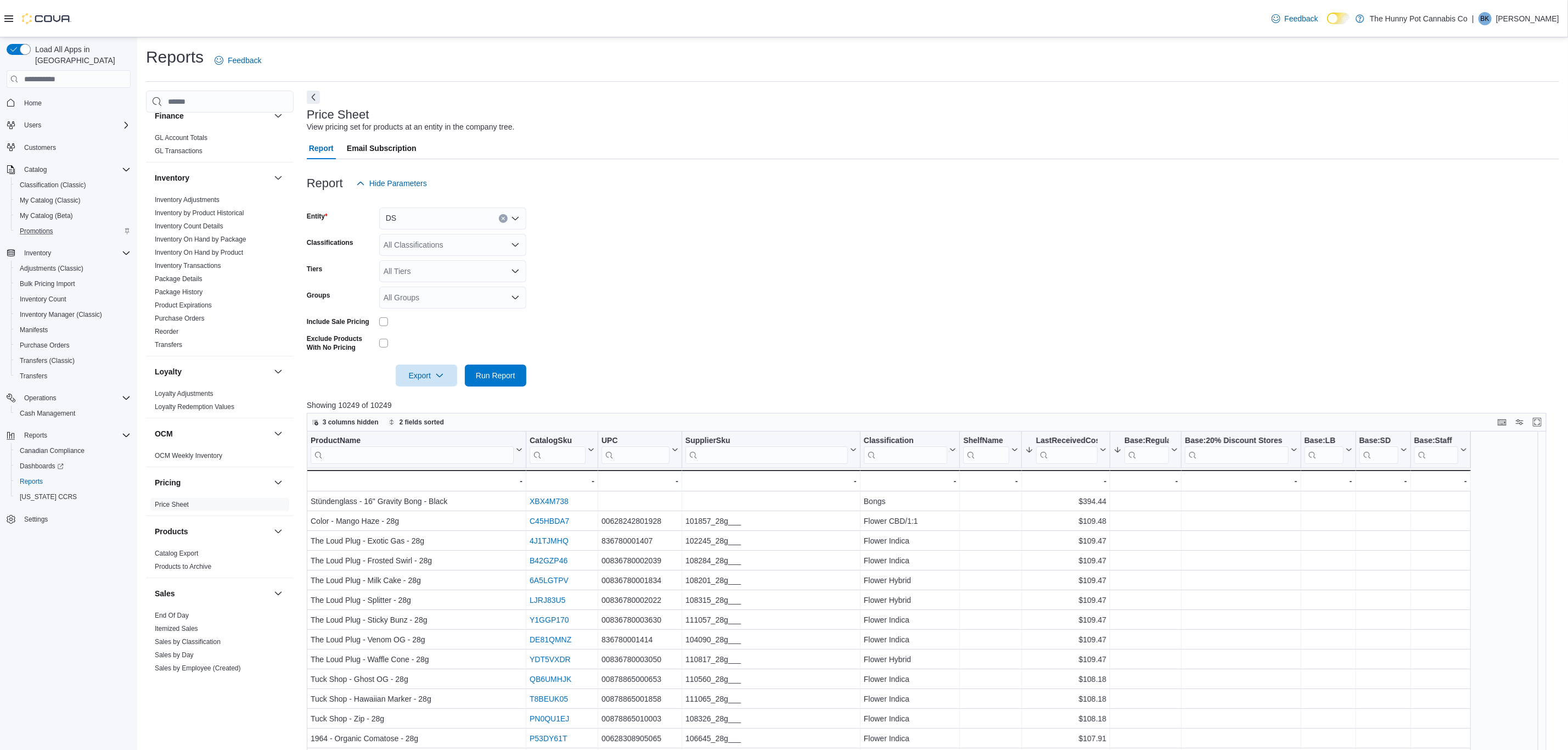
click at [1080, 208] on div at bounding box center [933, 200] width 1252 height 13
